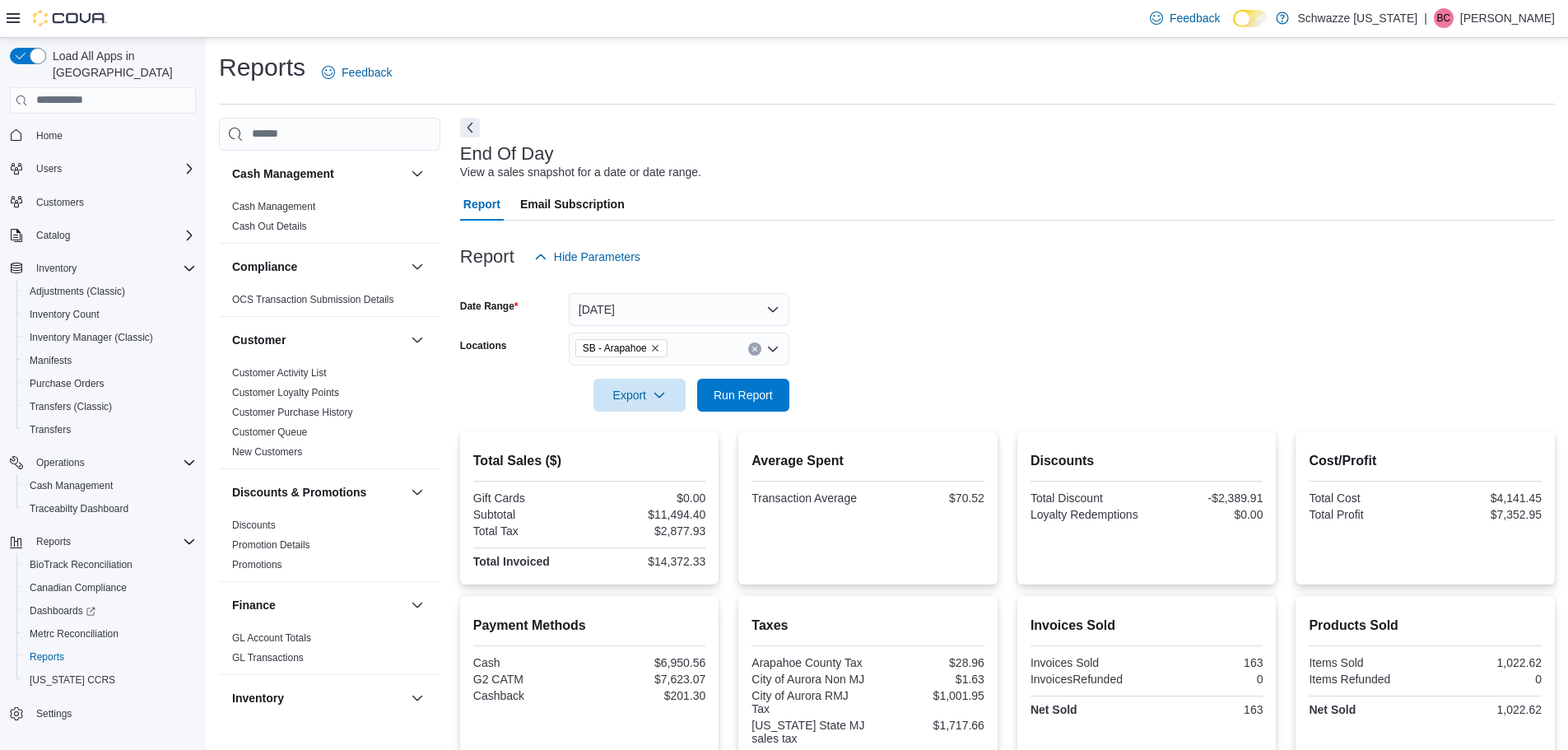
scroll to position [329, 0]
click at [747, 389] on span "Run Report" at bounding box center [742, 395] width 59 height 17
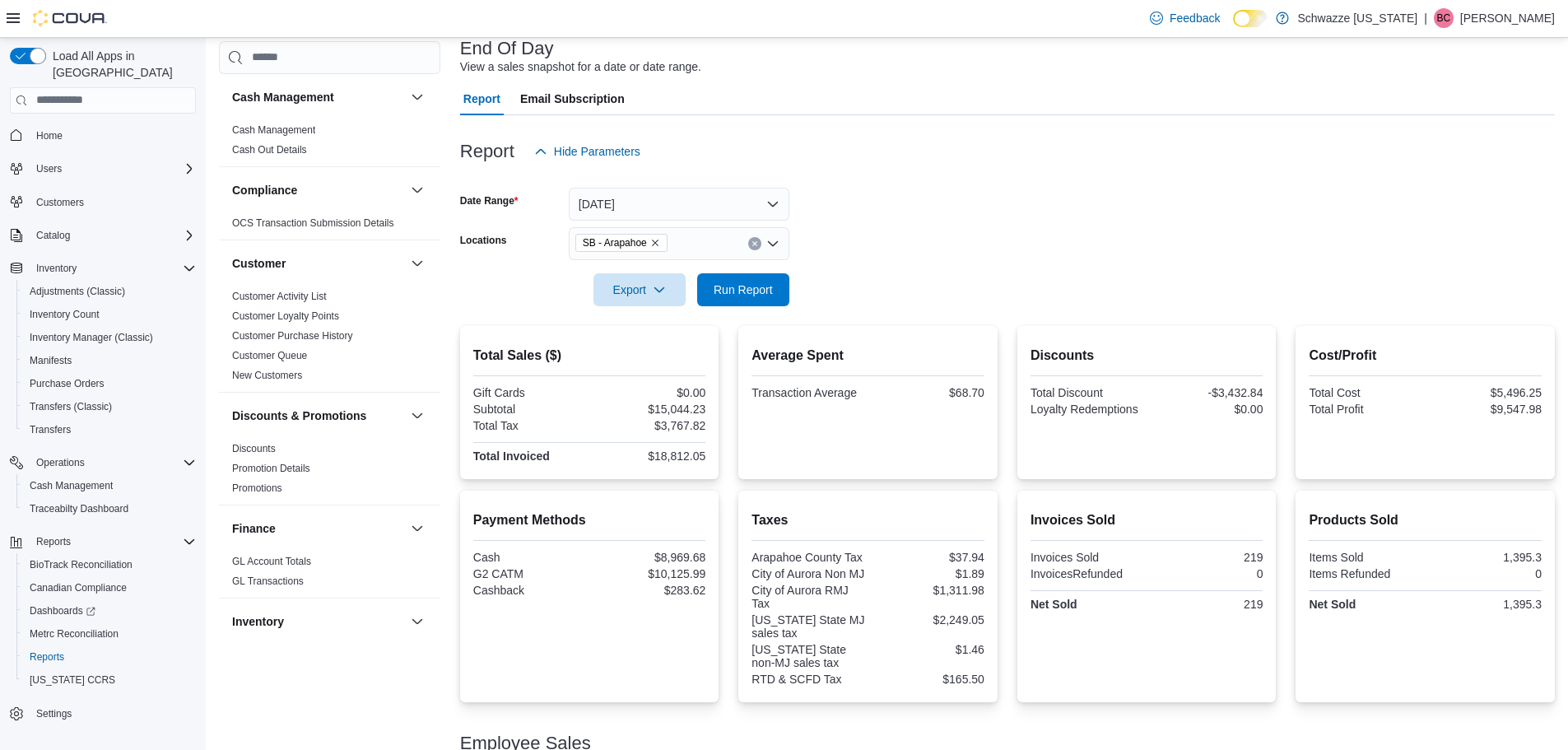
scroll to position [68, 0]
